Goal: Information Seeking & Learning: Learn about a topic

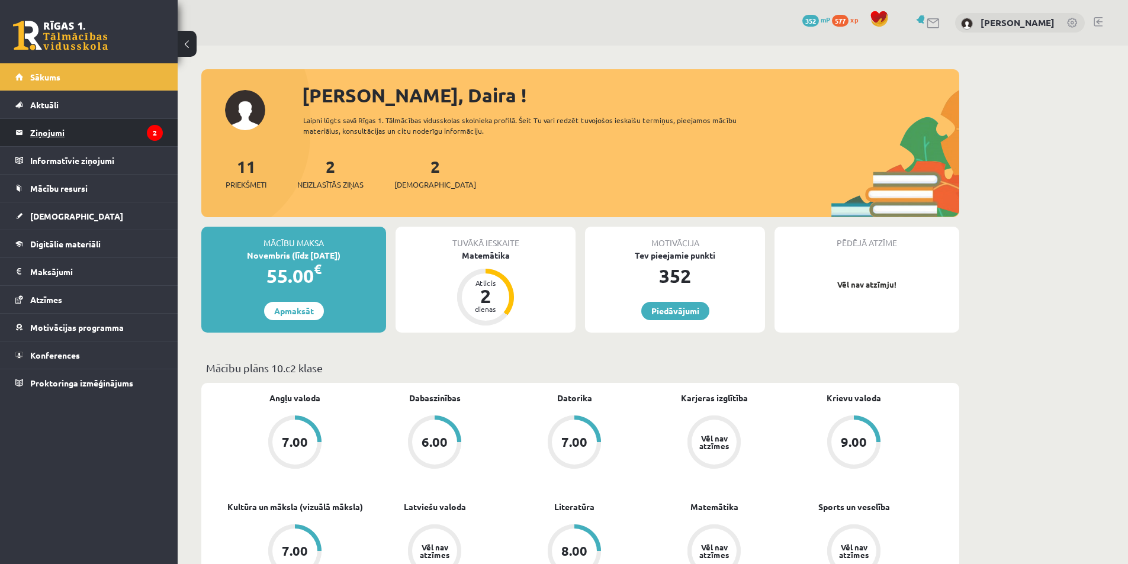
click at [60, 126] on legend "Ziņojumi 2" at bounding box center [96, 132] width 133 height 27
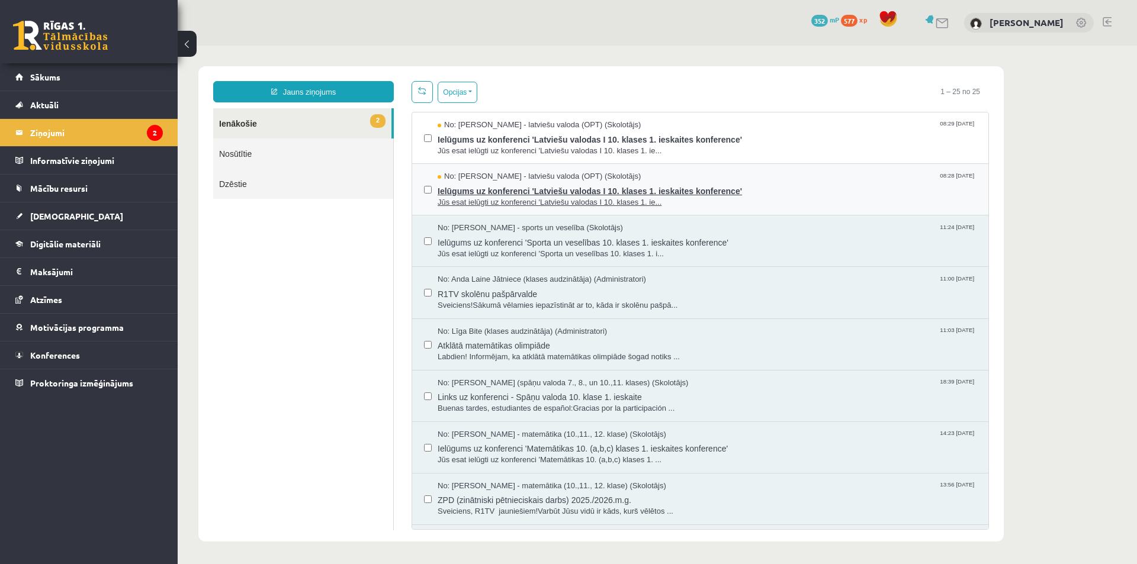
click at [573, 194] on span "Ielūgums uz konferenci 'Latviešu valodas I 10. klases 1. ieskaites konference'" at bounding box center [707, 189] width 539 height 15
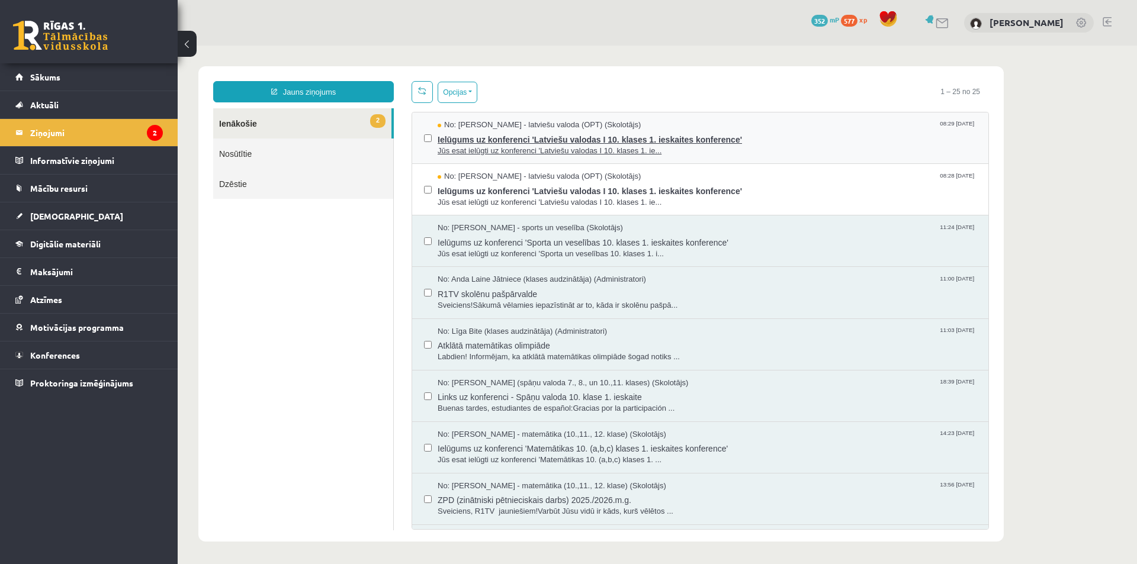
click at [651, 140] on span "Ielūgums uz konferenci 'Latviešu valodas I 10. klases 1. ieskaites konference'" at bounding box center [707, 138] width 539 height 15
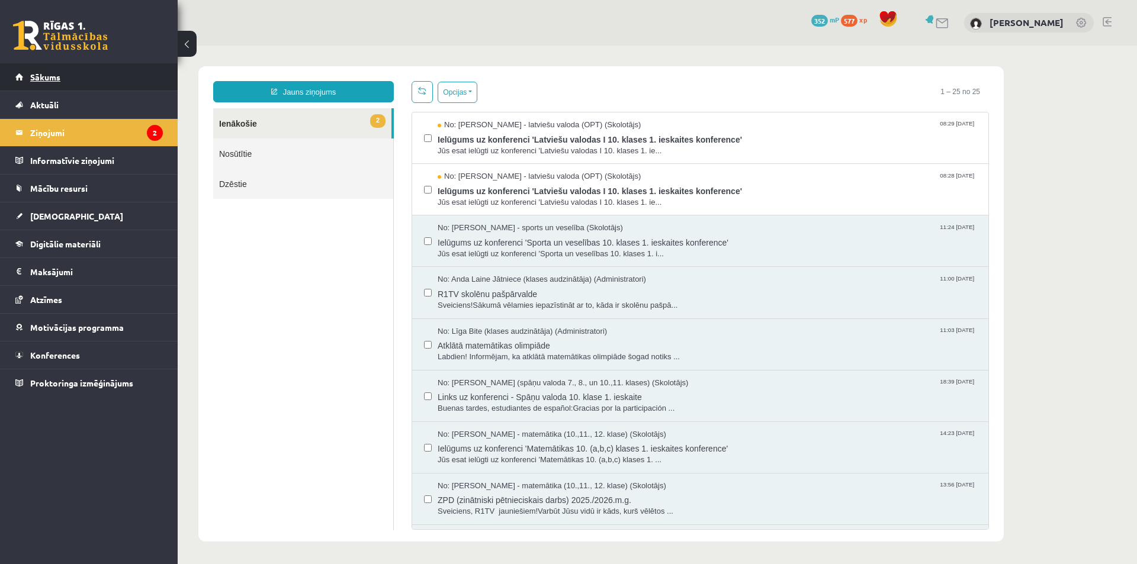
click at [48, 74] on span "Sākums" at bounding box center [45, 77] width 30 height 11
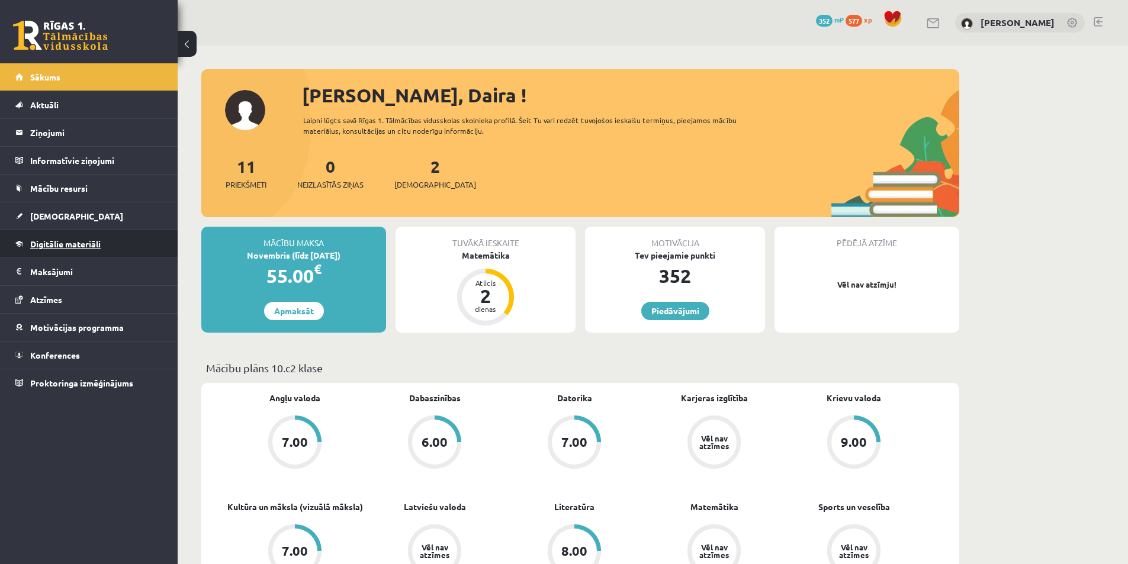
click at [66, 246] on span "Digitālie materiāli" at bounding box center [65, 244] width 70 height 11
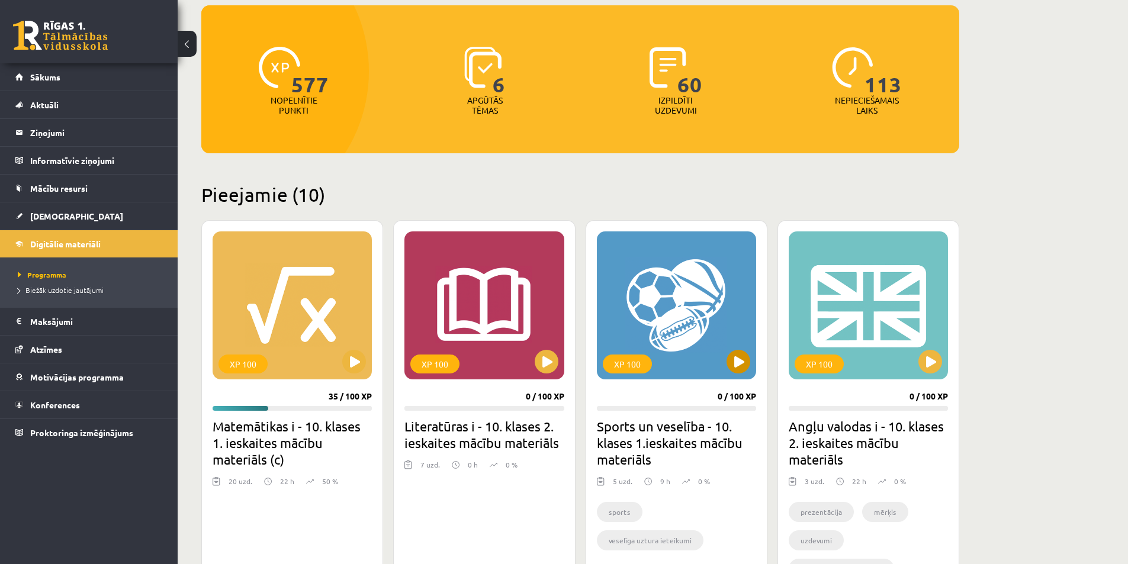
scroll to position [118, 0]
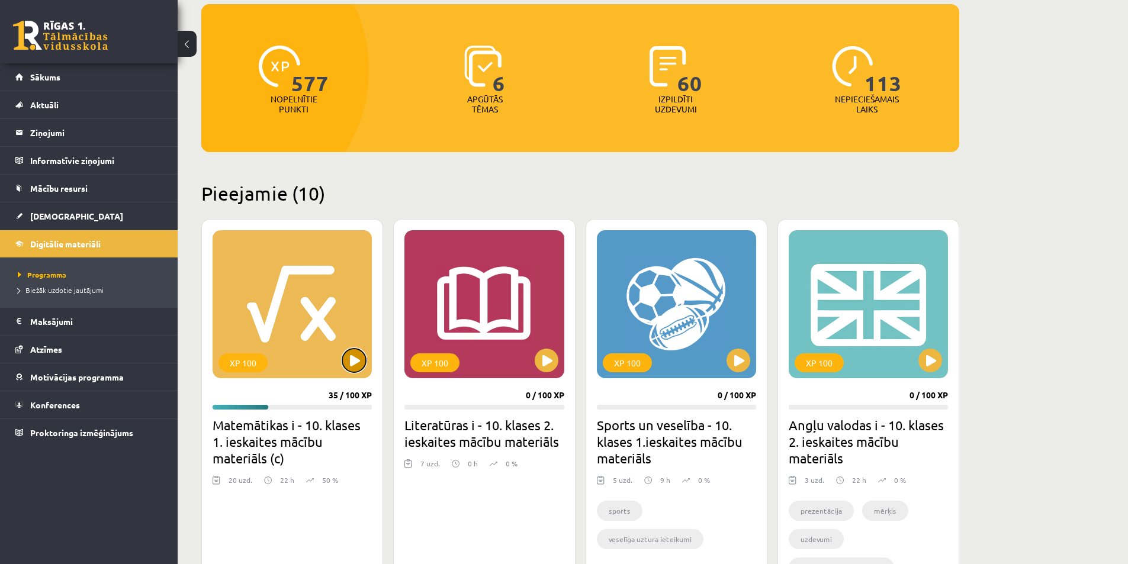
click at [355, 361] on button at bounding box center [354, 361] width 24 height 24
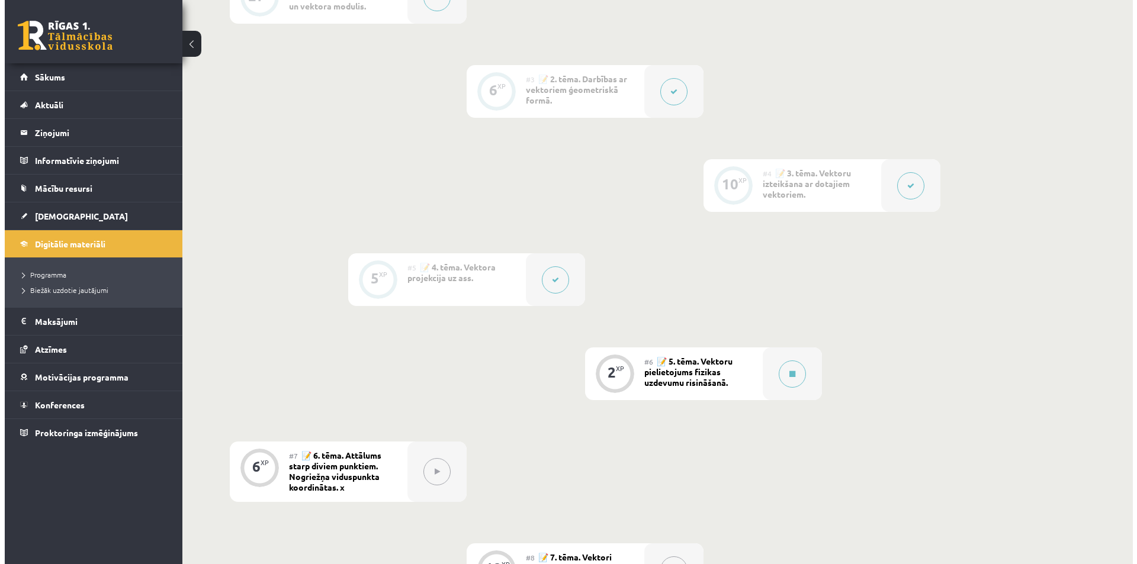
scroll to position [474, 0]
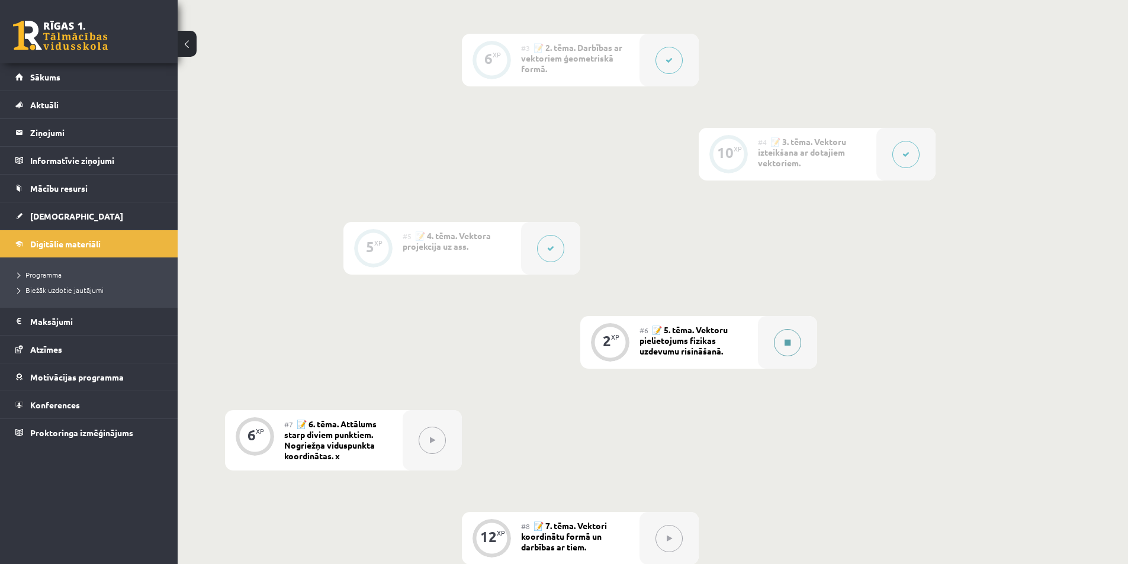
click at [794, 345] on button at bounding box center [787, 342] width 27 height 27
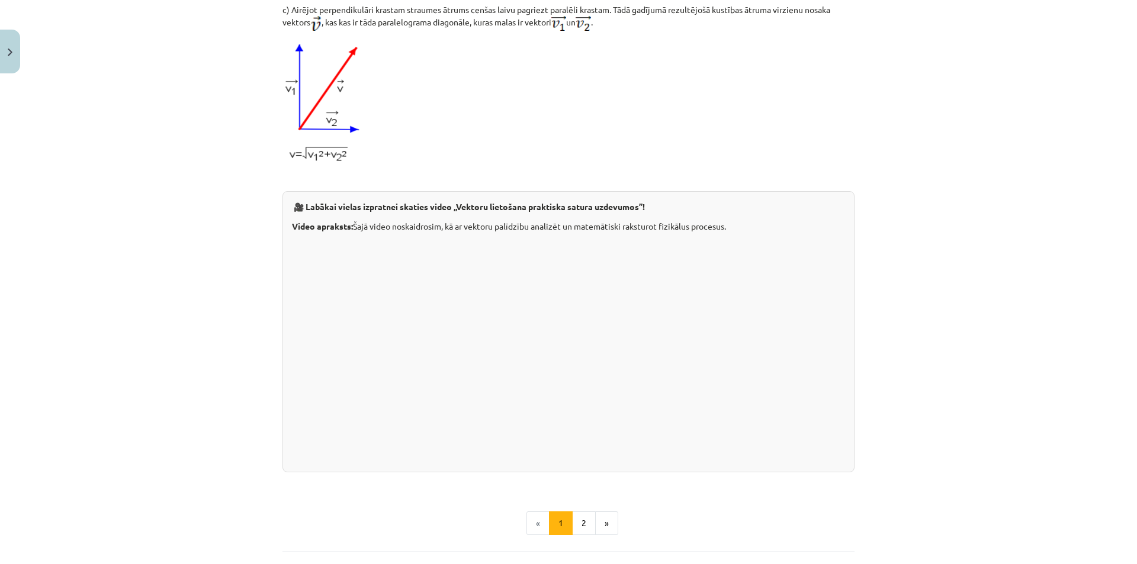
scroll to position [1007, 0]
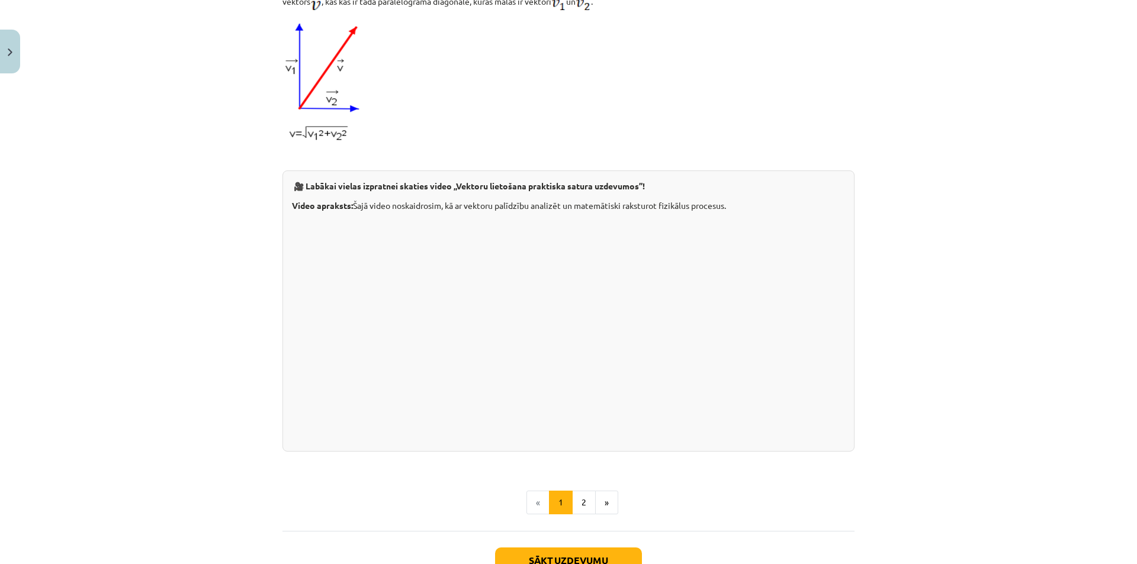
click at [975, 340] on div "Mācību tēma: Matemātikas i - 10. klases 1. ieskaites mācību materiāls (c) #6 📝 …" at bounding box center [568, 282] width 1137 height 564
click at [579, 515] on button "2" at bounding box center [584, 503] width 24 height 24
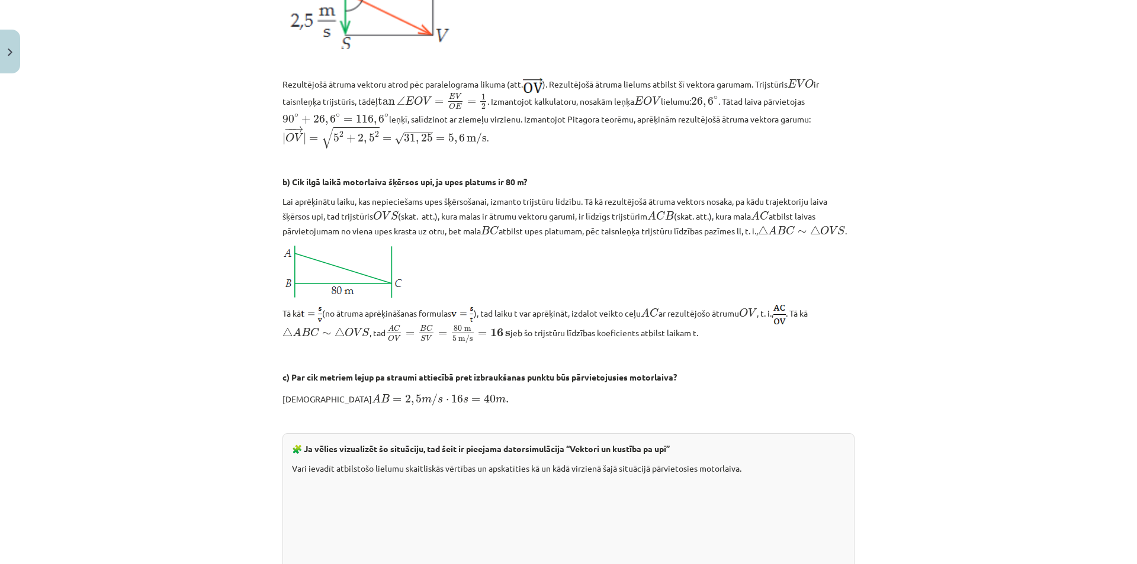
scroll to position [94, 0]
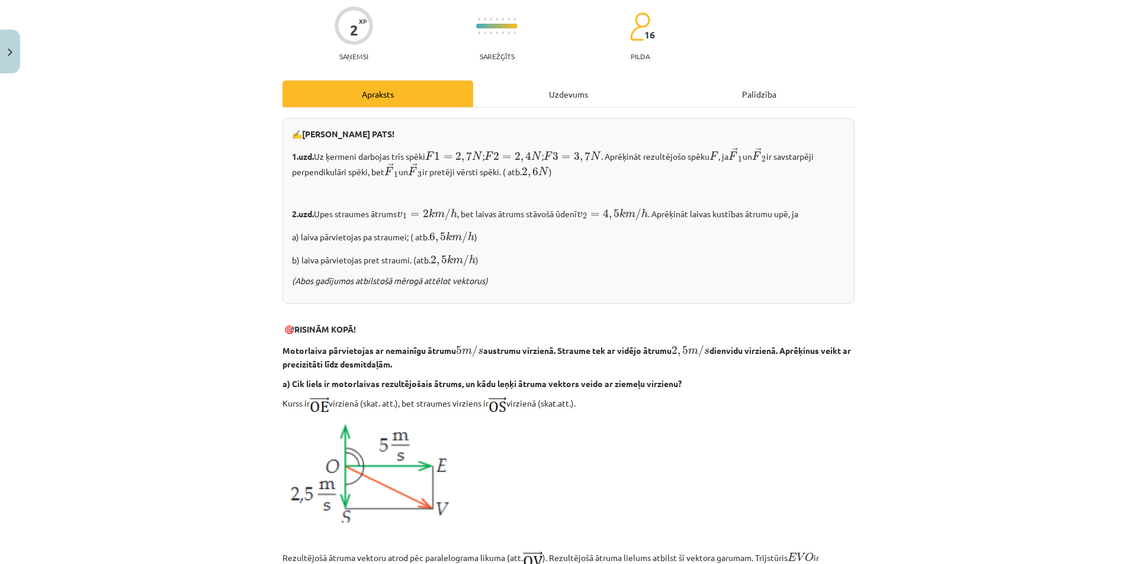
click at [562, 98] on div "Uzdevums" at bounding box center [568, 94] width 191 height 27
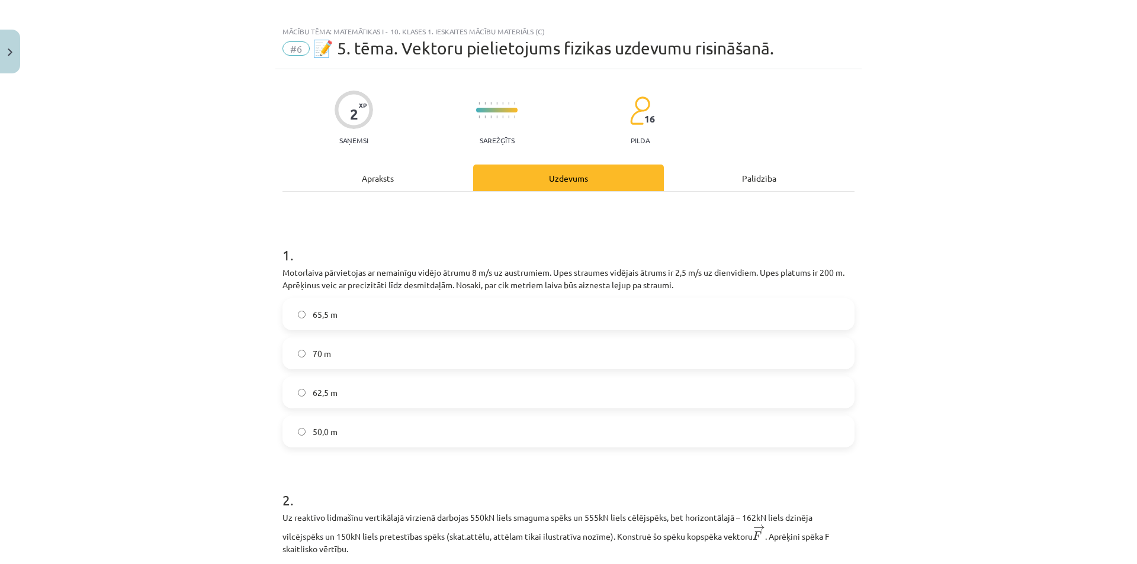
scroll to position [0, 0]
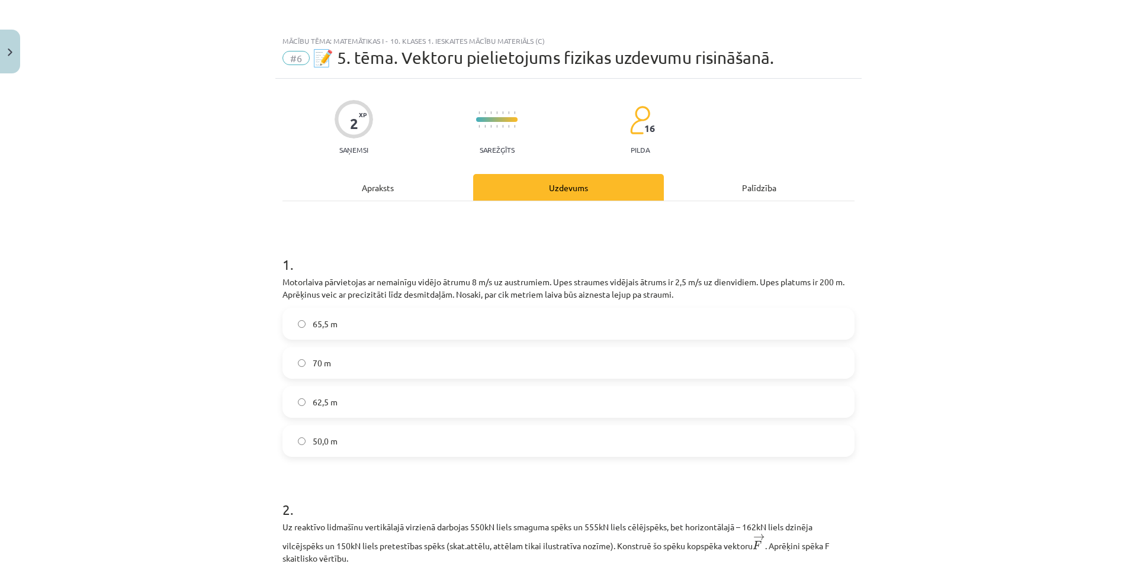
click at [377, 194] on div "Apraksts" at bounding box center [377, 187] width 191 height 27
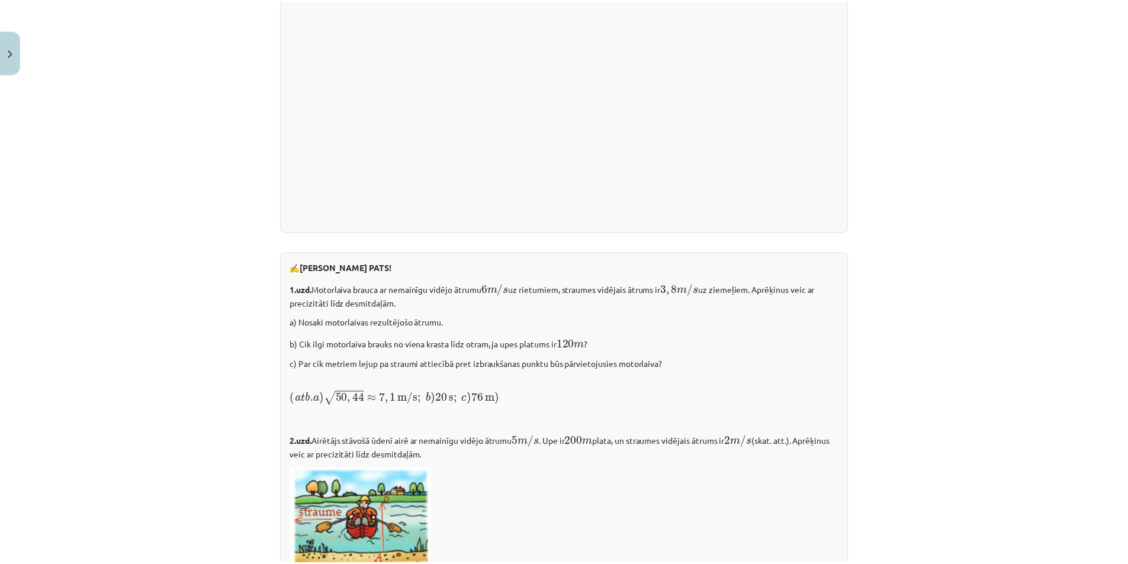
scroll to position [1576, 0]
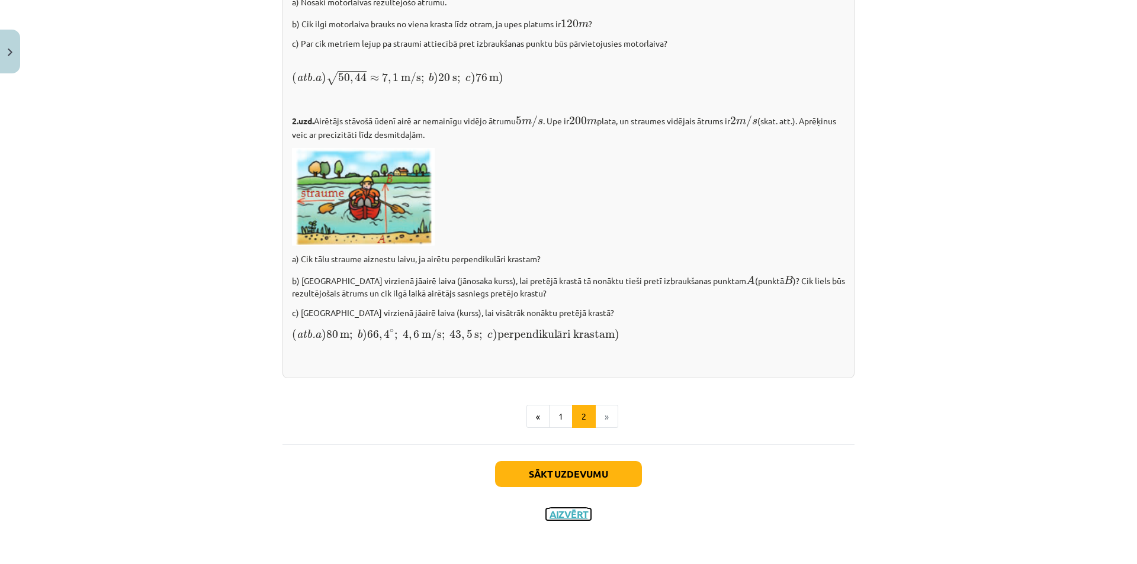
click at [563, 517] on button "Aizvērt" at bounding box center [568, 515] width 45 height 12
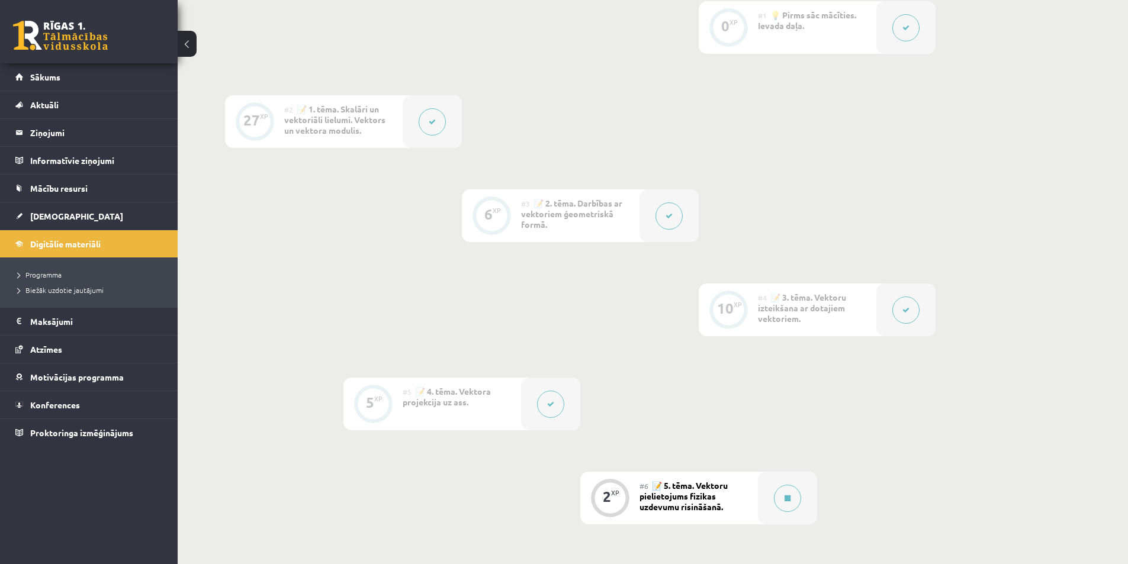
scroll to position [296, 0]
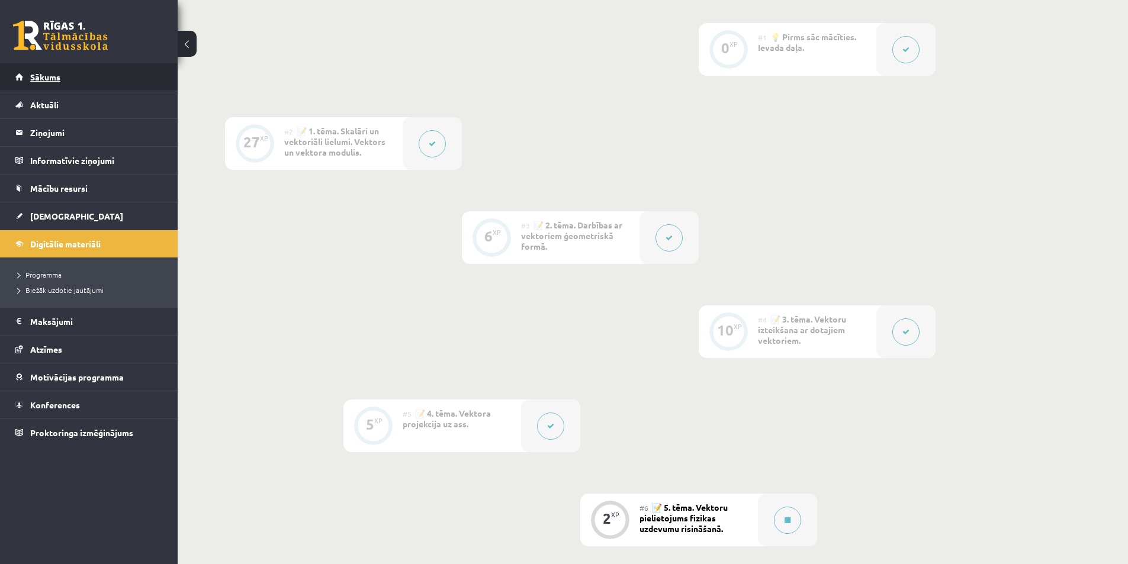
click at [44, 80] on span "Sākums" at bounding box center [45, 77] width 30 height 11
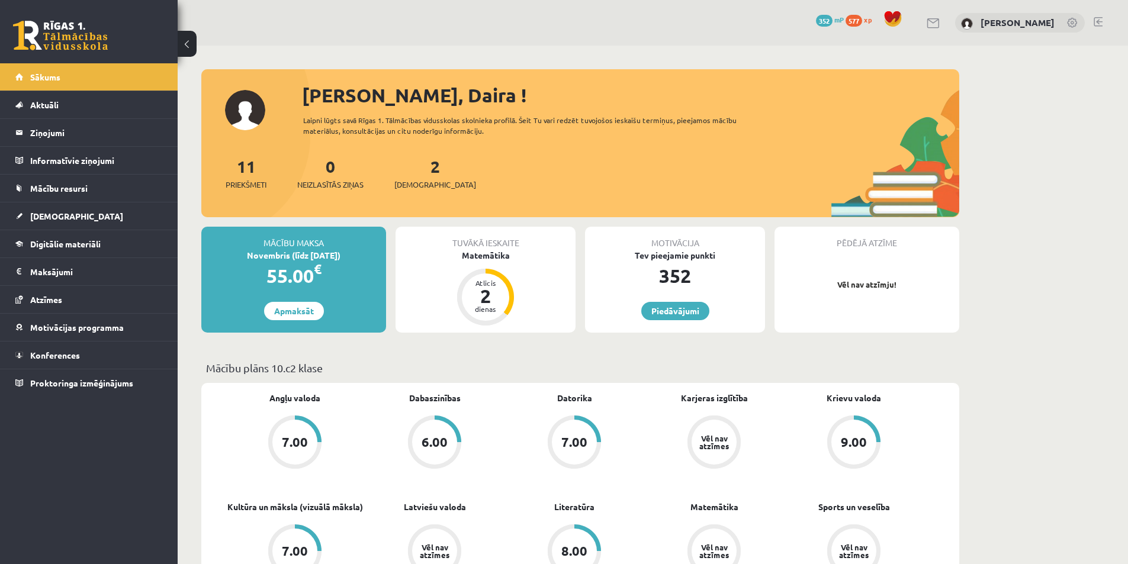
click at [1101, 21] on link at bounding box center [1098, 21] width 9 height 9
